Goal: Task Accomplishment & Management: Complete application form

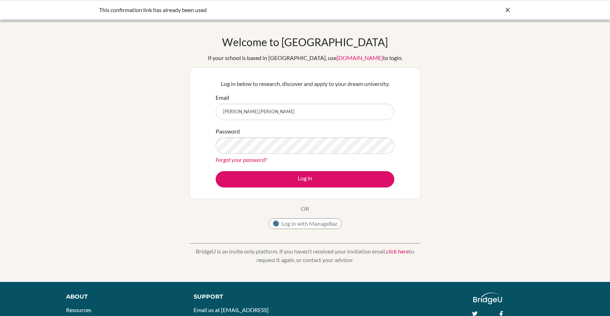
type input "[PERSON_NAME][EMAIL_ADDRESS][PERSON_NAME][DOMAIN_NAME]"
click at [215, 171] on button "Log in" at bounding box center [304, 179] width 179 height 16
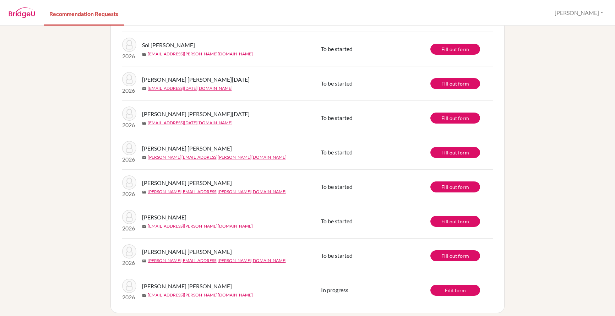
scroll to position [158, 0]
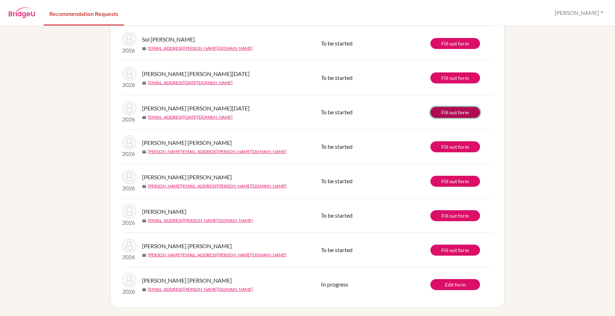
click at [449, 114] on link "Fill out form" at bounding box center [455, 112] width 50 height 11
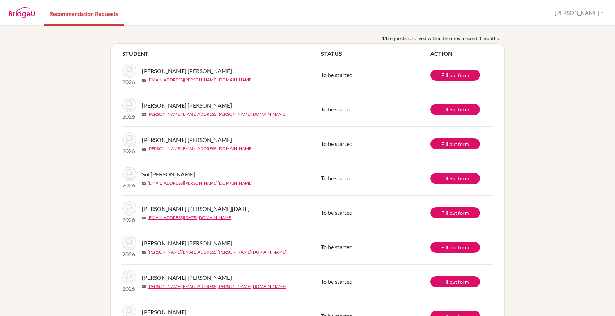
scroll to position [35, 0]
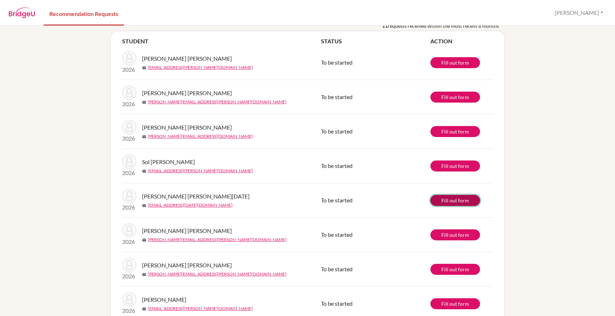
click at [449, 203] on link "Fill out form" at bounding box center [455, 200] width 50 height 11
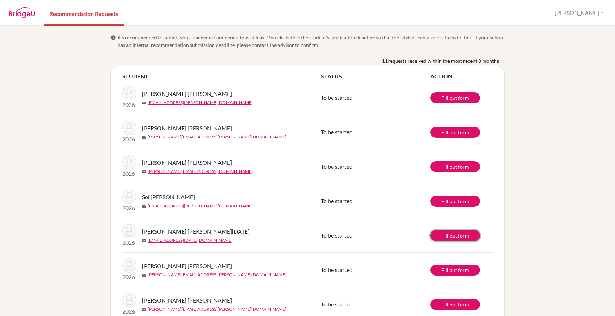
scroll to position [0, 0]
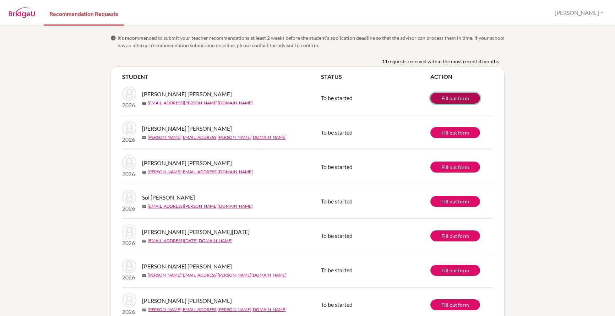
click at [456, 97] on link "Fill out form" at bounding box center [455, 98] width 50 height 11
click at [448, 95] on link "Fill out form" at bounding box center [455, 98] width 50 height 11
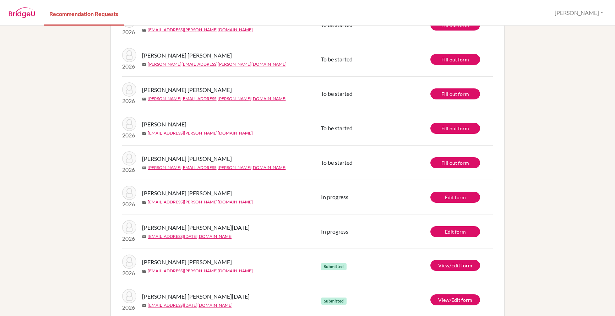
scroll to position [158, 0]
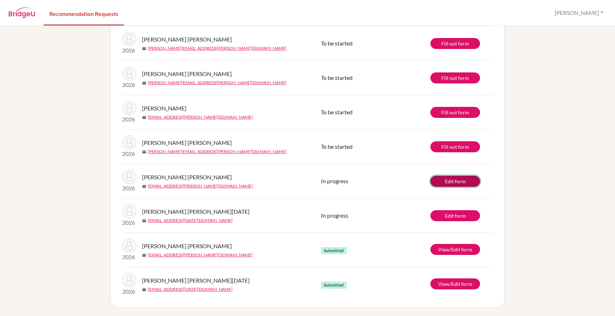
click at [445, 180] on link "Edit form" at bounding box center [455, 181] width 50 height 11
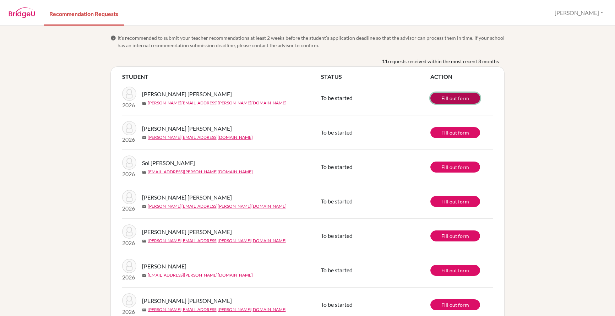
click at [447, 99] on link "Fill out form" at bounding box center [455, 98] width 50 height 11
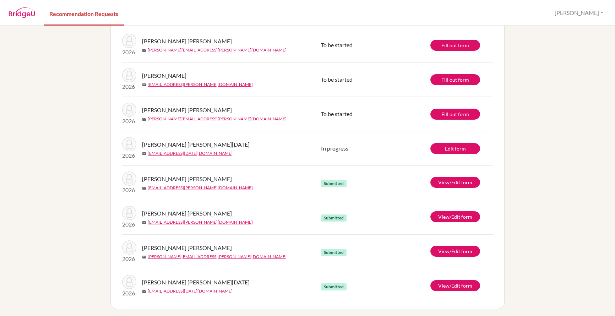
scroll to position [158, 0]
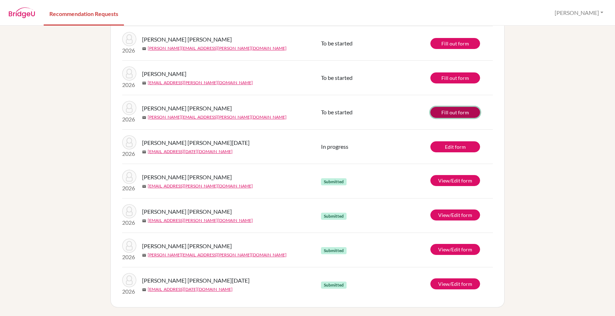
click at [452, 113] on link "Fill out form" at bounding box center [455, 112] width 50 height 11
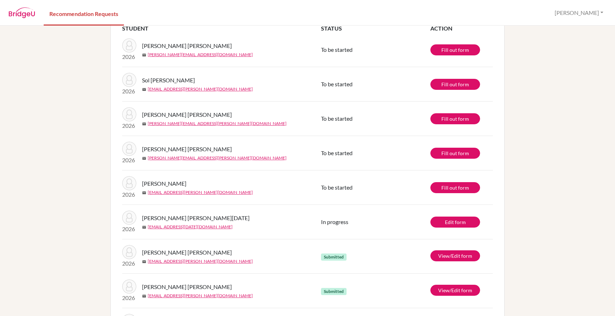
scroll to position [35, 0]
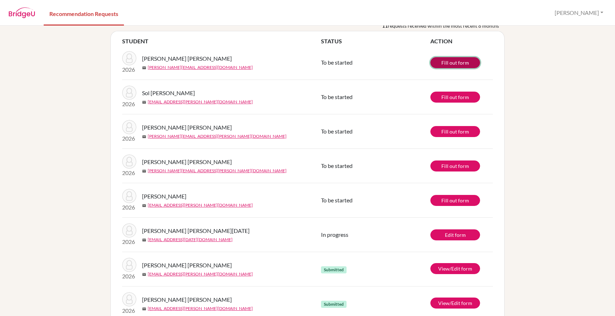
click at [447, 65] on link "Fill out form" at bounding box center [455, 62] width 50 height 11
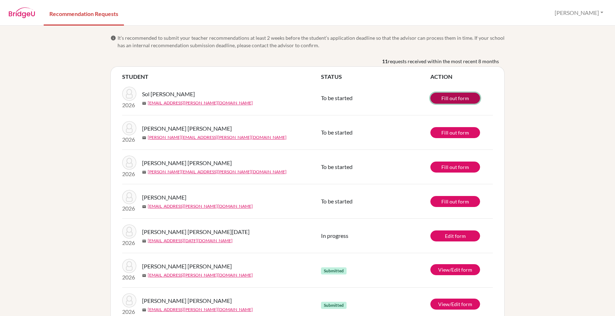
click at [436, 99] on link "Fill out form" at bounding box center [455, 98] width 50 height 11
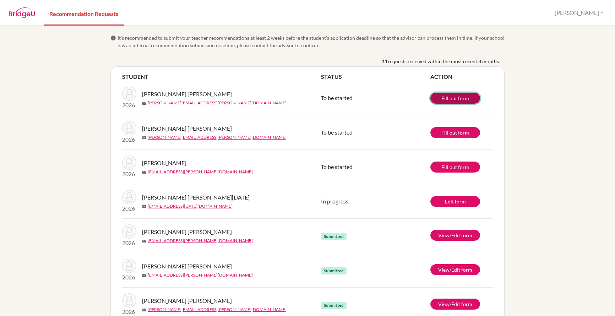
click at [457, 97] on link "Fill out form" at bounding box center [455, 98] width 50 height 11
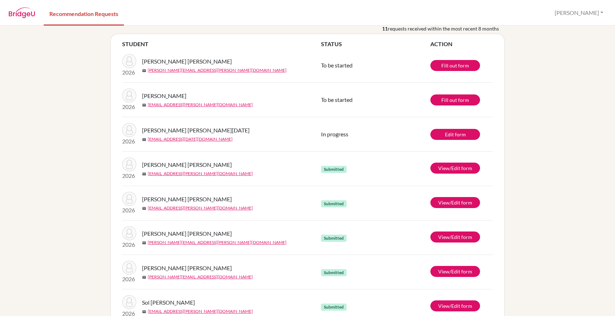
scroll to position [16, 0]
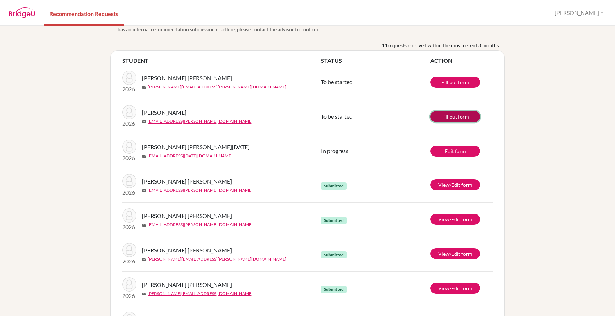
click at [443, 120] on link "Fill out form" at bounding box center [455, 116] width 50 height 11
